Goal: Information Seeking & Learning: Check status

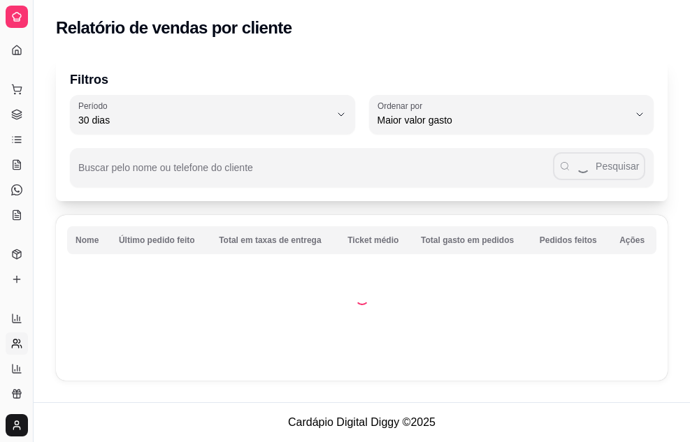
select select "30"
select select "HIGHEST_TOTAL_SPENT_WITH_ORDERS"
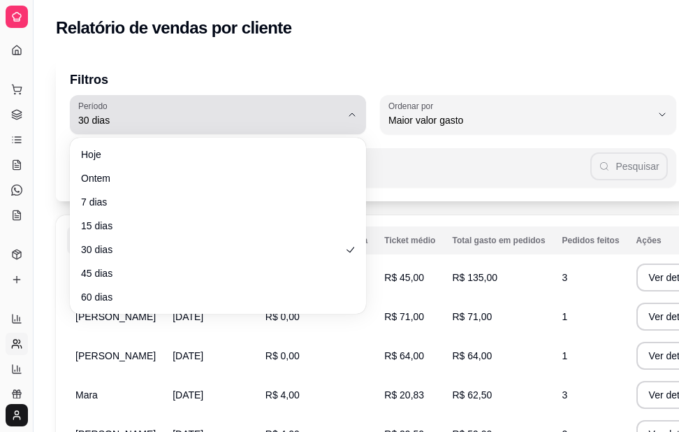
click at [277, 117] on span "30 dias" at bounding box center [209, 120] width 263 height 14
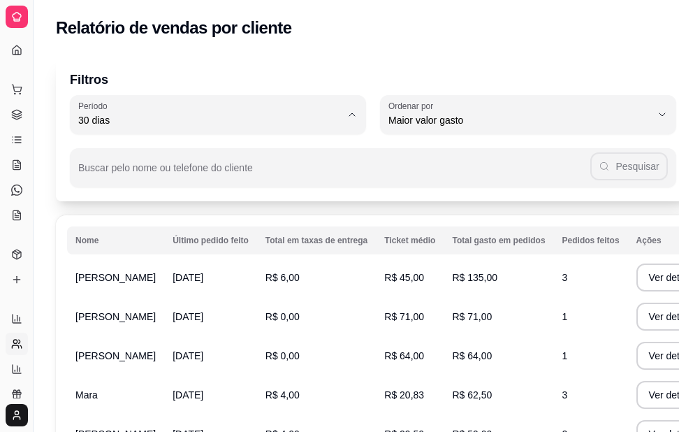
click at [160, 297] on span "60 dias" at bounding box center [212, 290] width 250 height 13
type input "60"
select select "60"
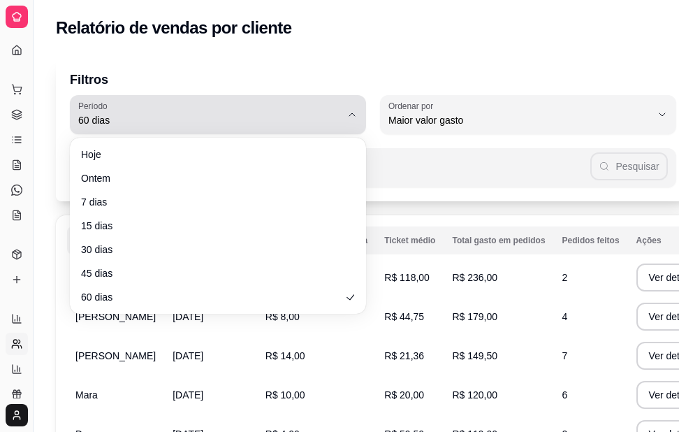
click at [360, 113] on button "Período 60 dias" at bounding box center [218, 114] width 296 height 39
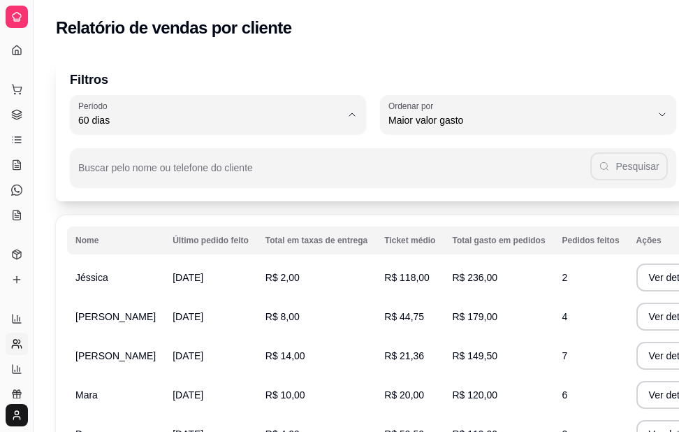
click at [183, 203] on span "7 dias" at bounding box center [212, 199] width 250 height 13
type input "7"
select select "7"
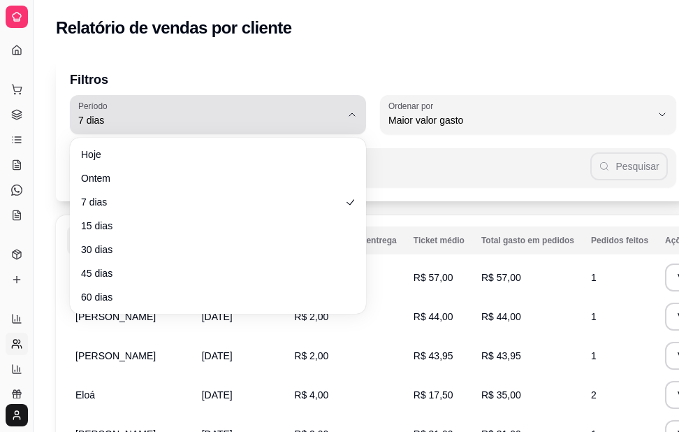
click at [146, 123] on span "7 dias" at bounding box center [209, 120] width 263 height 14
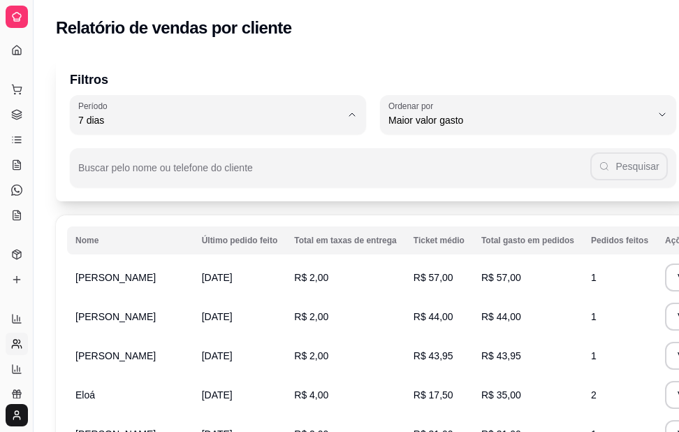
click at [115, 229] on span "15 dias" at bounding box center [212, 221] width 250 height 13
type input "15"
select select "15"
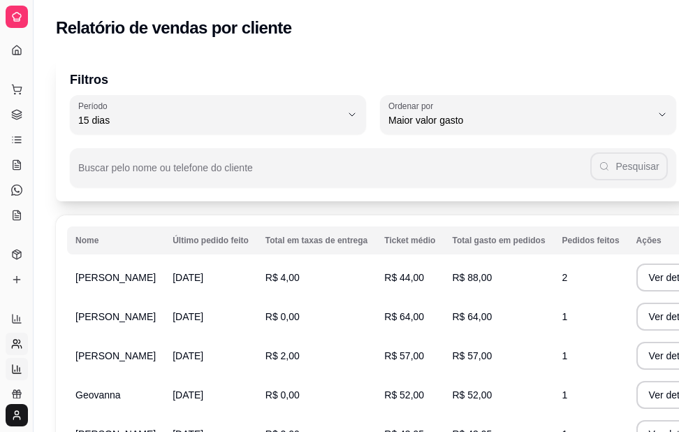
click at [17, 371] on icon at bounding box center [17, 369] width 0 height 6
select select "TOTAL_OF_ORDERS"
select select "7"
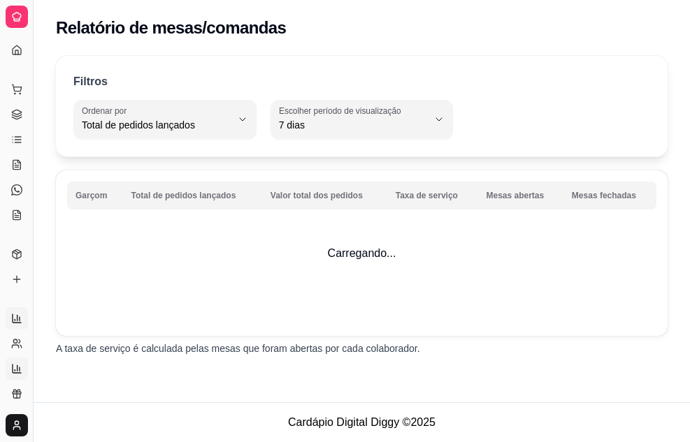
click at [13, 319] on icon at bounding box center [16, 318] width 11 height 11
select select "ALL"
select select "0"
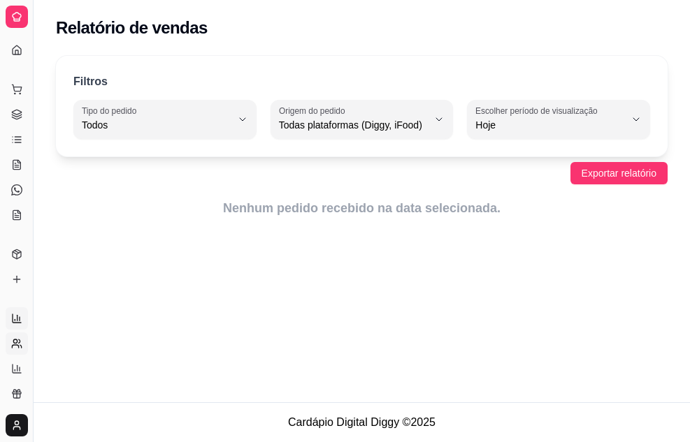
click at [17, 349] on link "Relatório de clientes" at bounding box center [17, 344] width 22 height 22
select select "30"
select select "HIGHEST_TOTAL_SPENT_WITH_ORDERS"
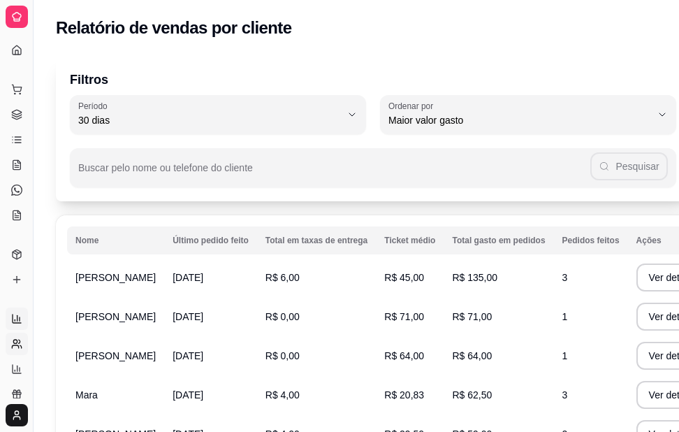
click at [13, 317] on icon at bounding box center [17, 319] width 8 height 8
select select "ALL"
select select "0"
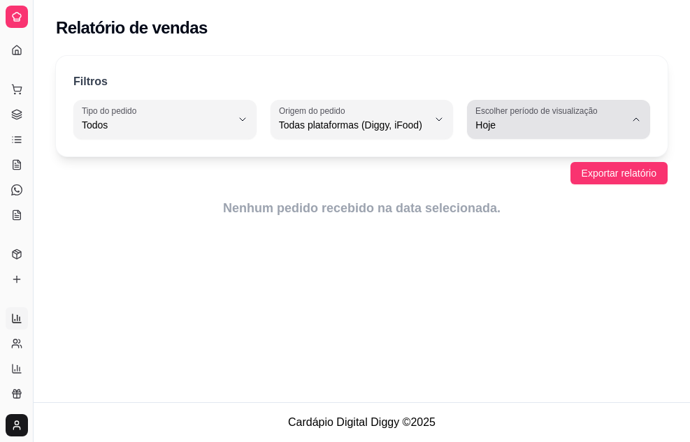
click at [620, 113] on div "Hoje" at bounding box center [550, 120] width 150 height 28
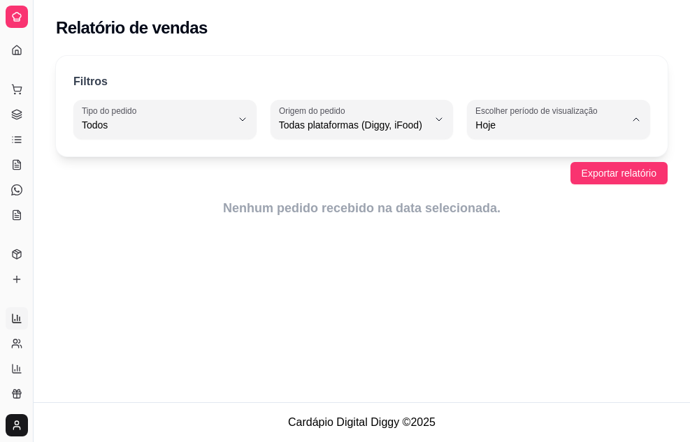
click at [545, 261] on li "30 dias" at bounding box center [558, 250] width 165 height 22
type input "30"
select select "30"
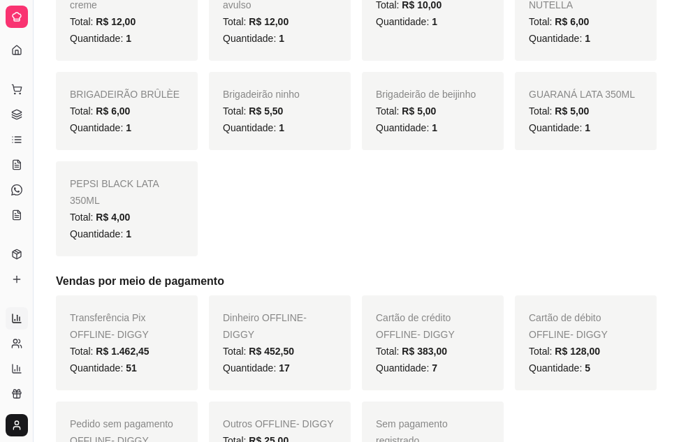
scroll to position [1482, 0]
